Goal: Task Accomplishment & Management: Manage account settings

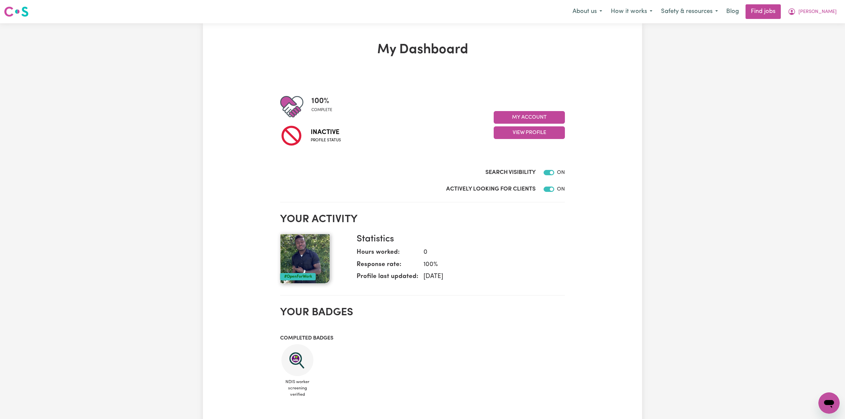
scroll to position [44, 0]
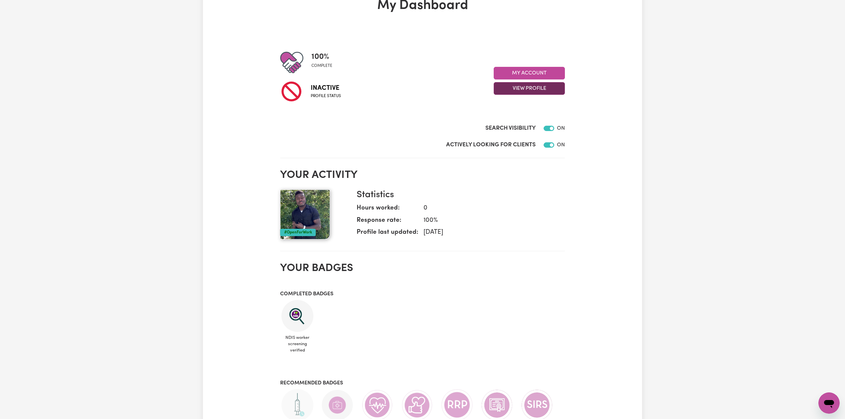
click at [527, 85] on button "View Profile" at bounding box center [529, 88] width 71 height 13
drag, startPoint x: 710, startPoint y: 137, endPoint x: 530, endPoint y: 242, distance: 207.6
click at [709, 139] on div "My Dashboard 100 % complete Inactive Profile status My Account View Profile Vie…" at bounding box center [422, 310] width 845 height 663
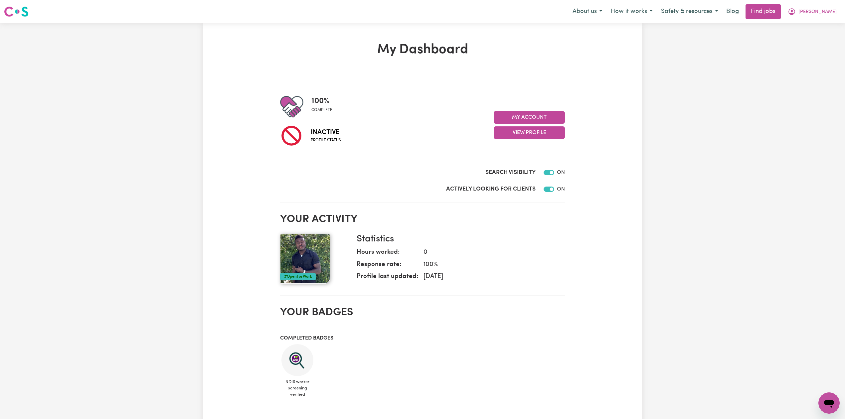
click at [814, 19] on nav "Menu About us How it works Safety & resources Blog Find jobs [PERSON_NAME]" at bounding box center [422, 11] width 845 height 23
click at [815, 14] on span "[PERSON_NAME]" at bounding box center [818, 11] width 38 height 7
click at [807, 48] on link "Logout" at bounding box center [814, 51] width 53 height 13
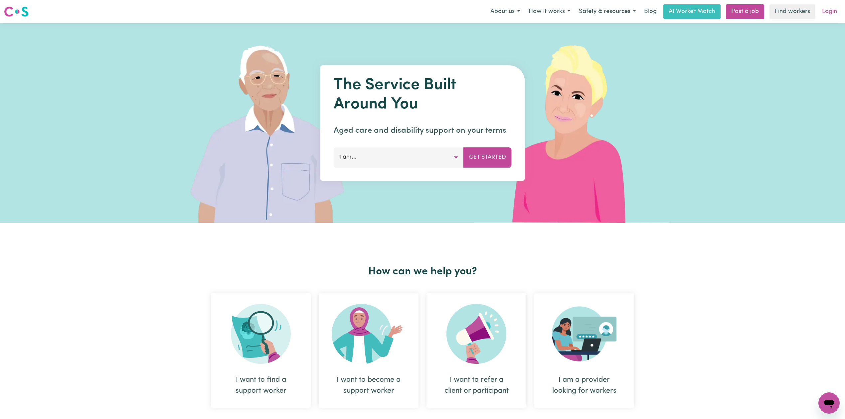
click at [826, 11] on link "Login" at bounding box center [829, 11] width 23 height 15
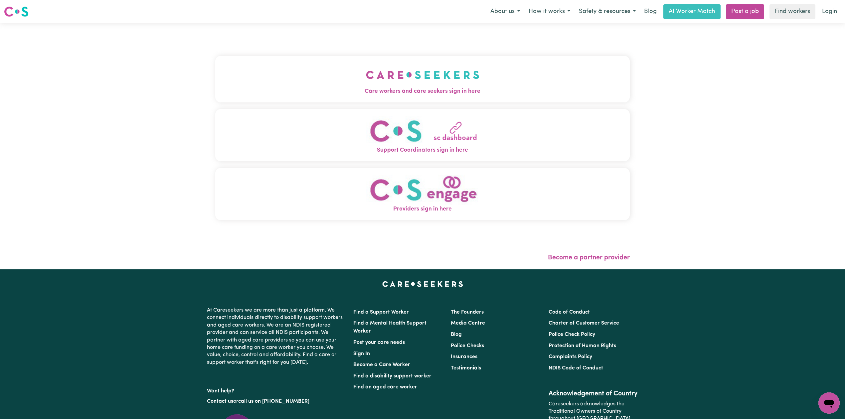
click at [361, 81] on button "Care workers and care seekers sign in here" at bounding box center [422, 79] width 415 height 47
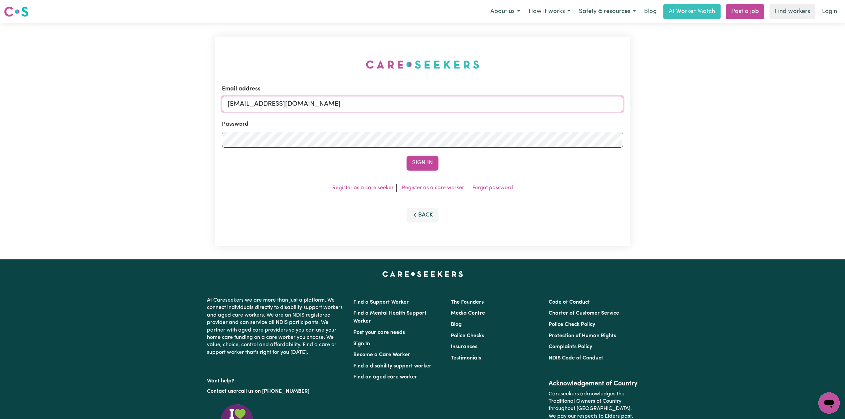
drag, startPoint x: 294, startPoint y: 106, endPoint x: 299, endPoint y: 124, distance: 18.7
click at [294, 106] on input "[EMAIL_ADDRESS][DOMAIN_NAME]" at bounding box center [422, 104] width 401 height 16
drag, startPoint x: 263, startPoint y: 103, endPoint x: 399, endPoint y: 112, distance: 136.4
click at [399, 112] on form "Email address Superuser~[EMAIL_ADDRESS][DOMAIN_NAME] Password Sign In" at bounding box center [422, 128] width 401 height 86
type input "Superuser~[EMAIL_ADDRESS][DOMAIN_NAME]"
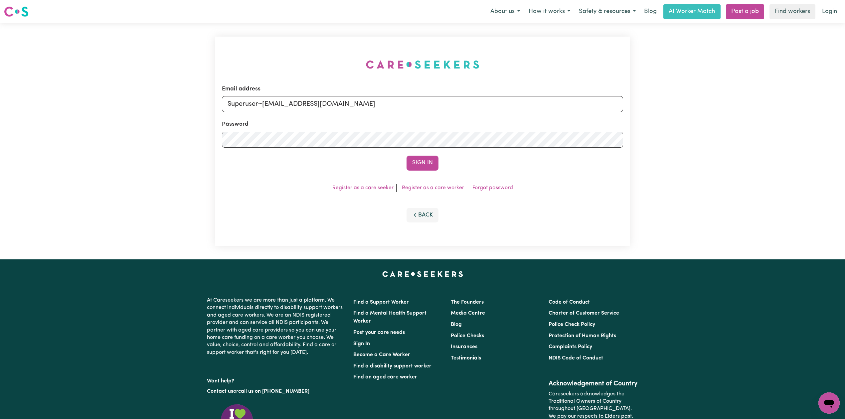
click at [407, 156] on button "Sign In" at bounding box center [423, 163] width 32 height 15
